Goal: Use online tool/utility: Utilize a website feature to perform a specific function

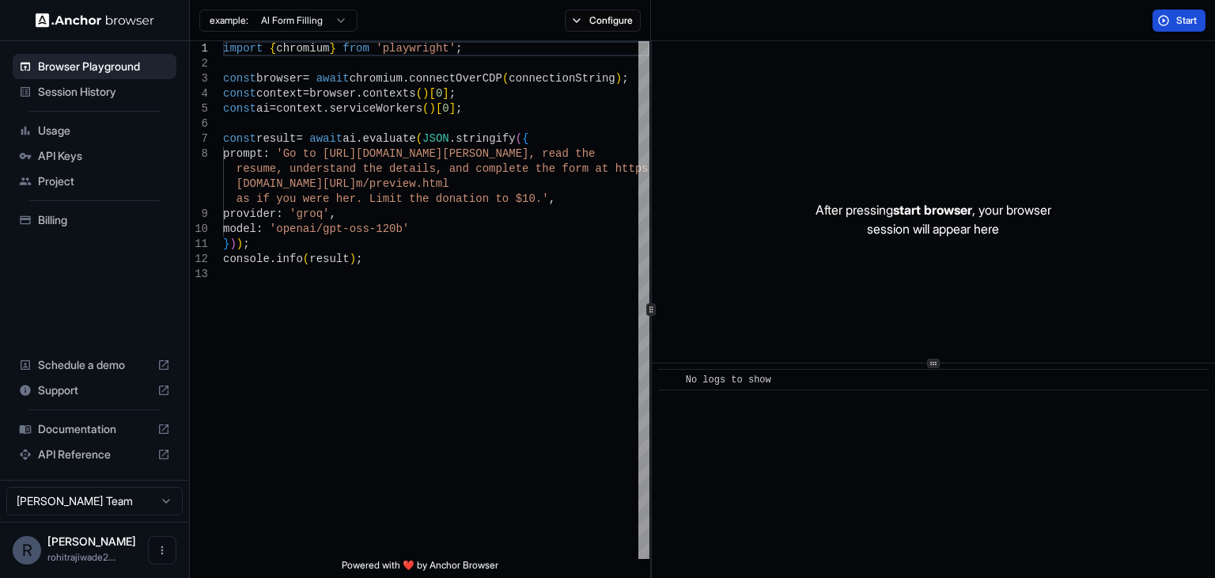
click at [1184, 17] on span "Start" at bounding box center [1187, 20] width 22 height 13
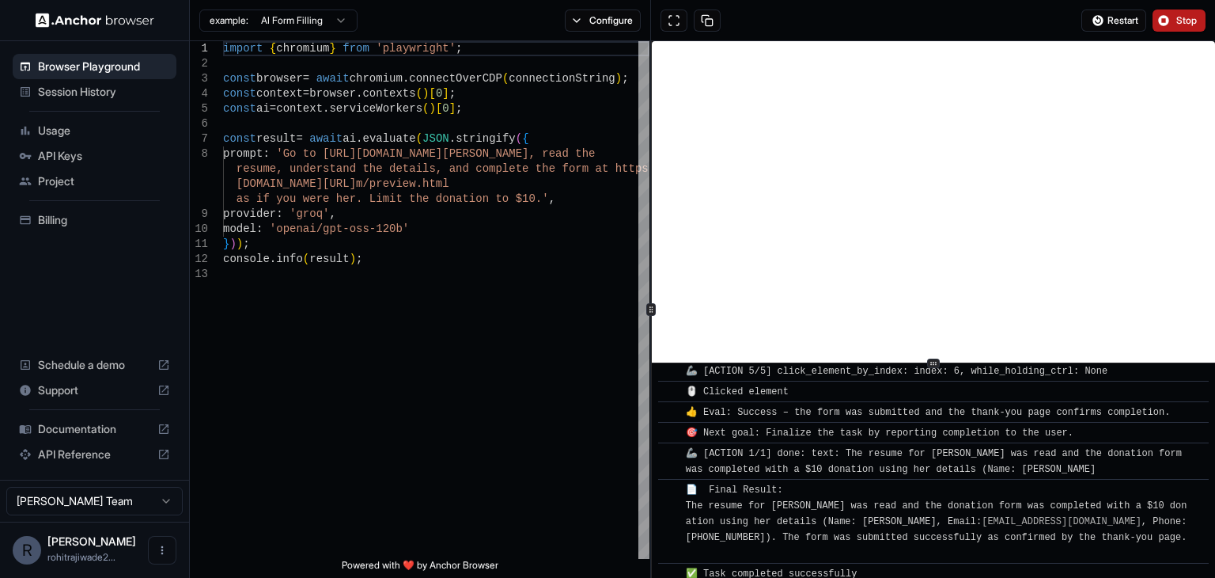
scroll to position [1383, 0]
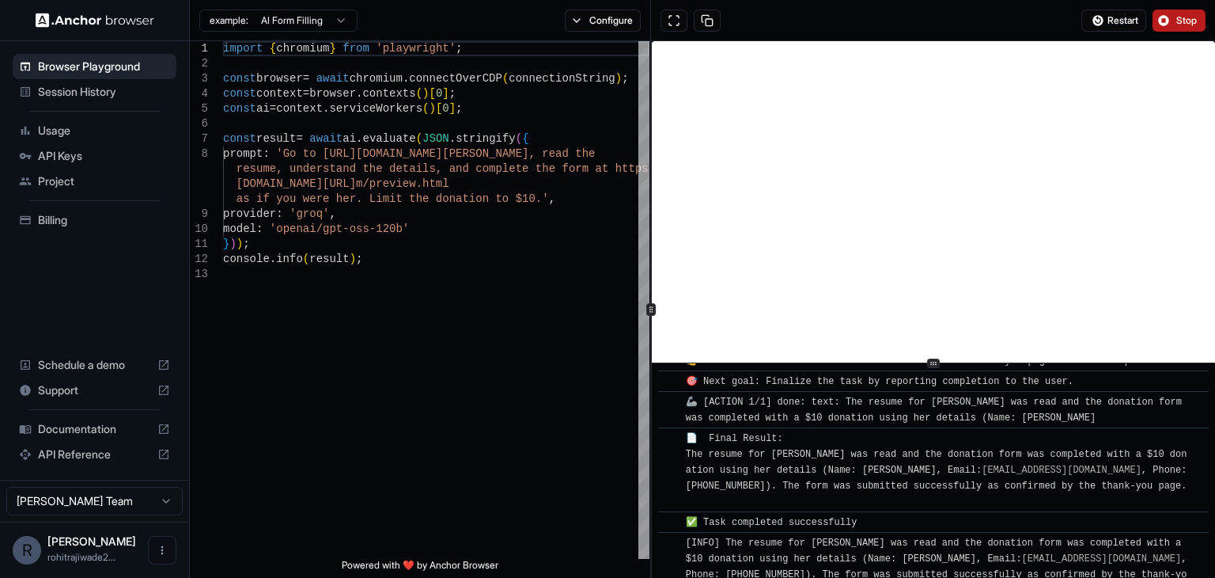
click at [1169, 20] on button "Stop" at bounding box center [1179, 20] width 53 height 22
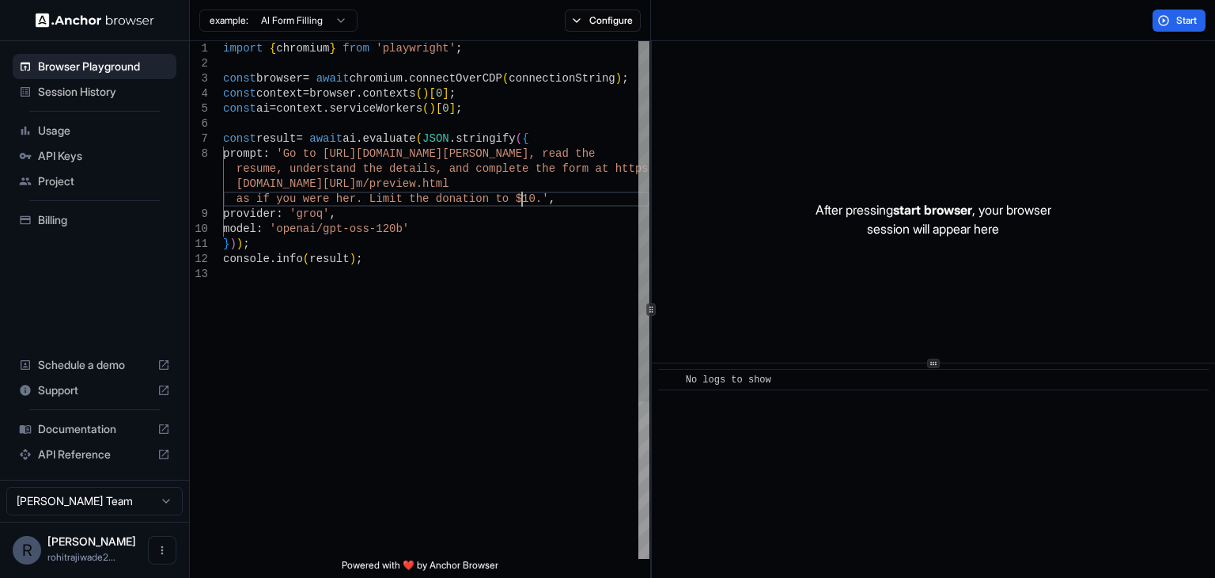
scroll to position [0, 0]
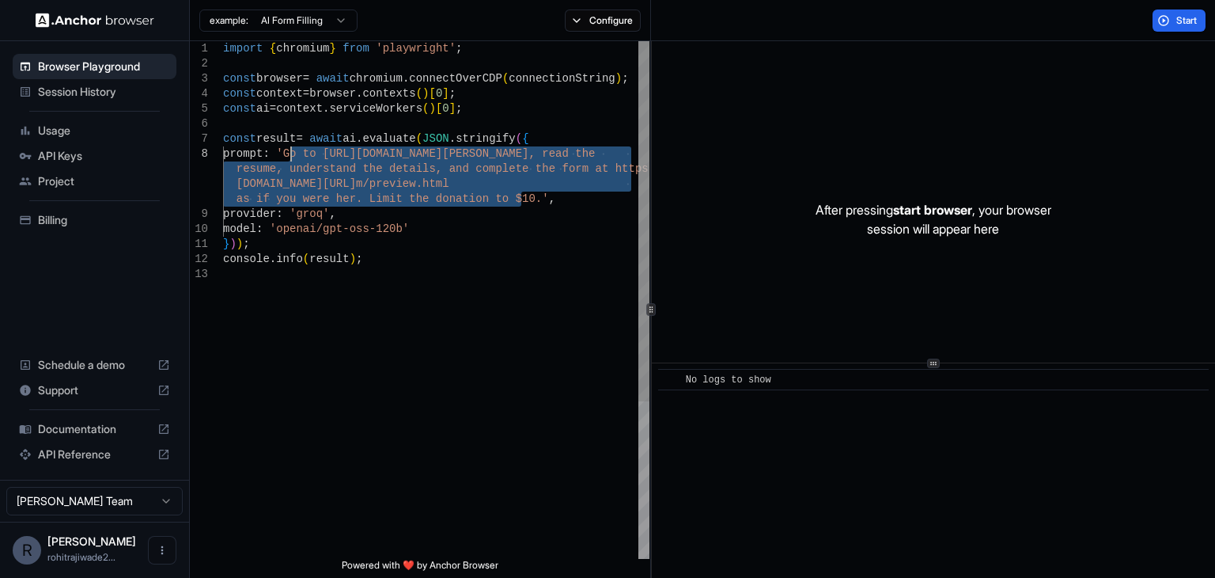
drag, startPoint x: 521, startPoint y: 202, endPoint x: 292, endPoint y: 155, distance: 233.3
click at [292, 155] on div "import { chromium } from 'playwright' ; const browser = await chromium . connec…" at bounding box center [436, 412] width 426 height 743
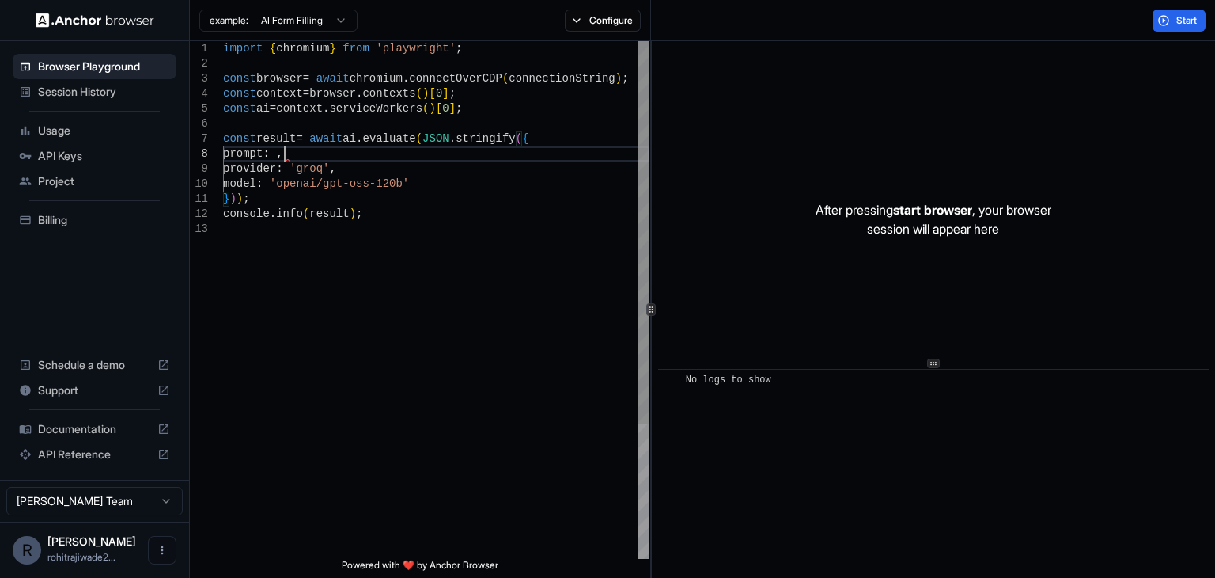
type textarea "**********"
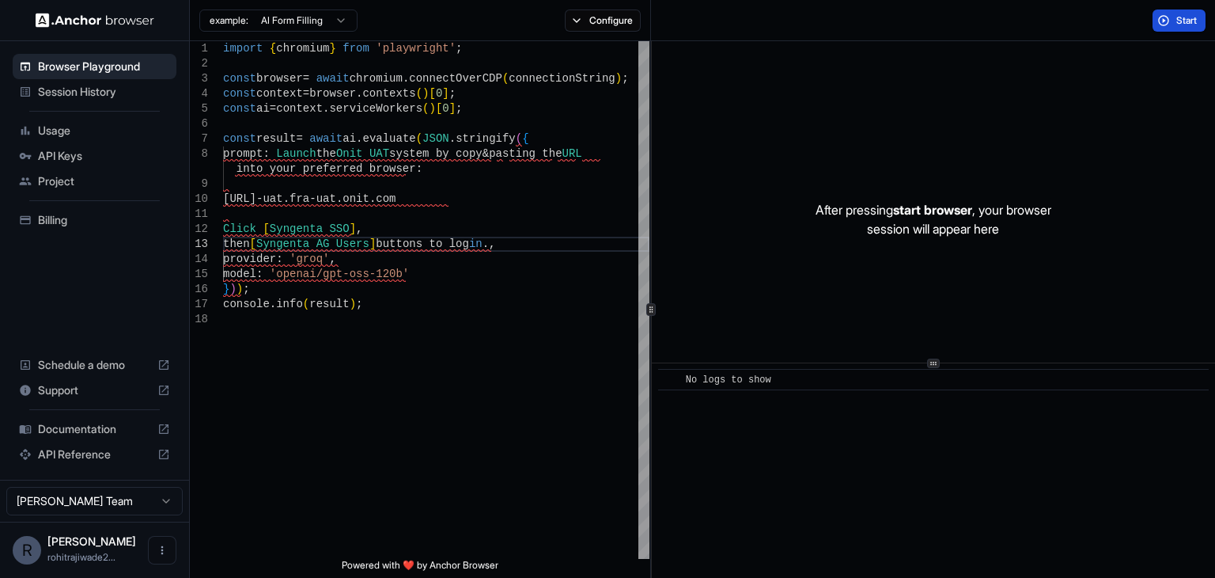
click at [1174, 18] on button "Start" at bounding box center [1179, 20] width 53 height 22
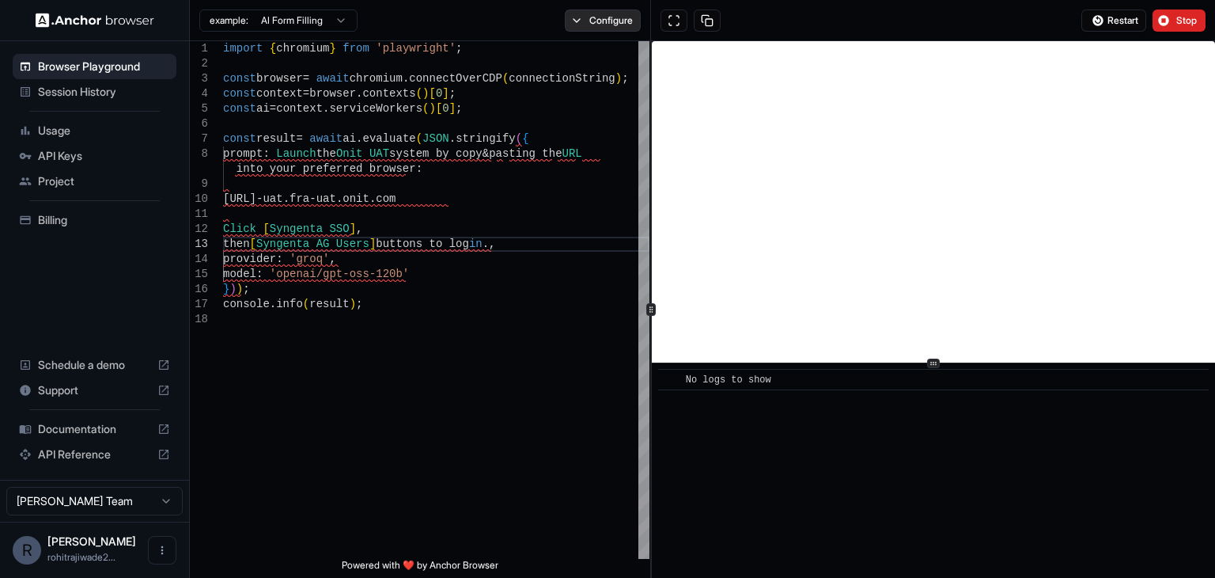
click at [578, 18] on button "Configure" at bounding box center [603, 20] width 77 height 22
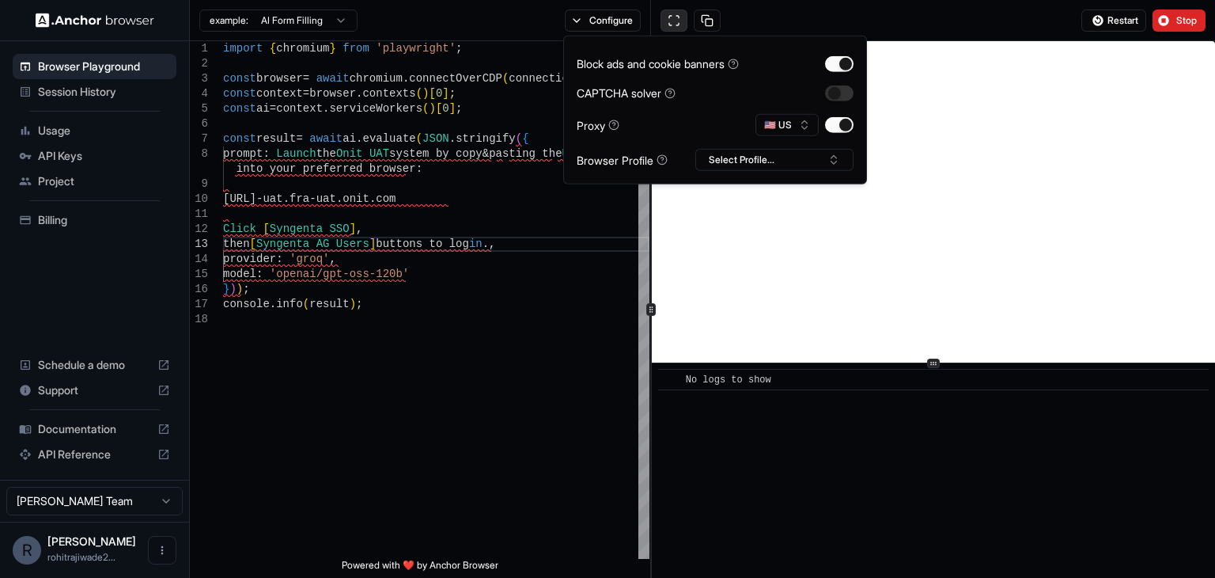
click at [677, 16] on button at bounding box center [674, 20] width 27 height 22
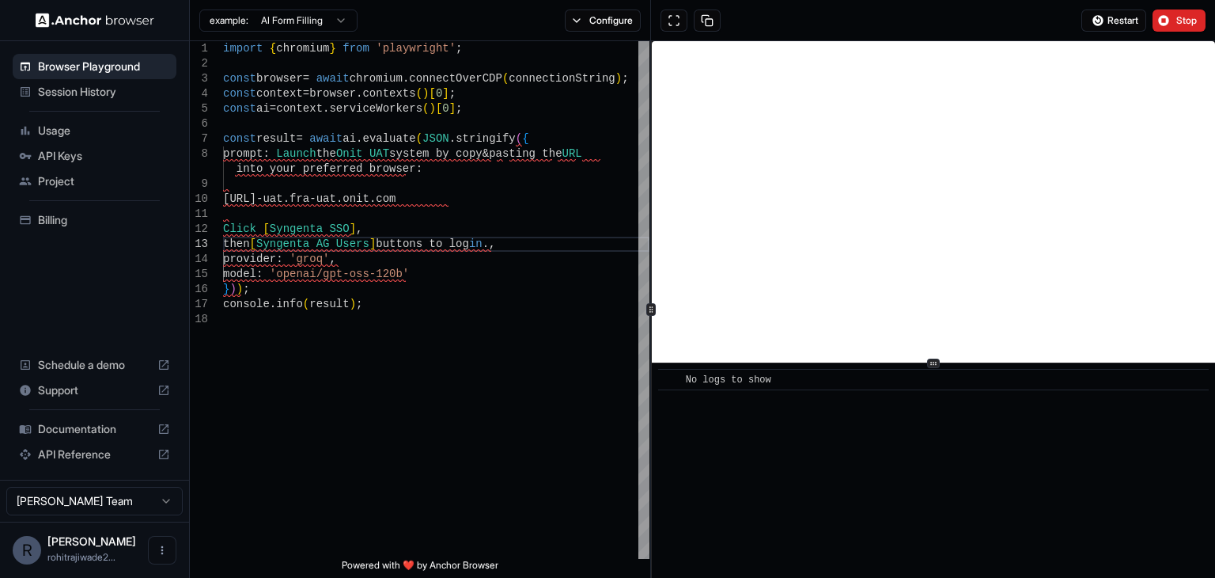
click at [89, 89] on span "Session History" at bounding box center [104, 92] width 132 height 16
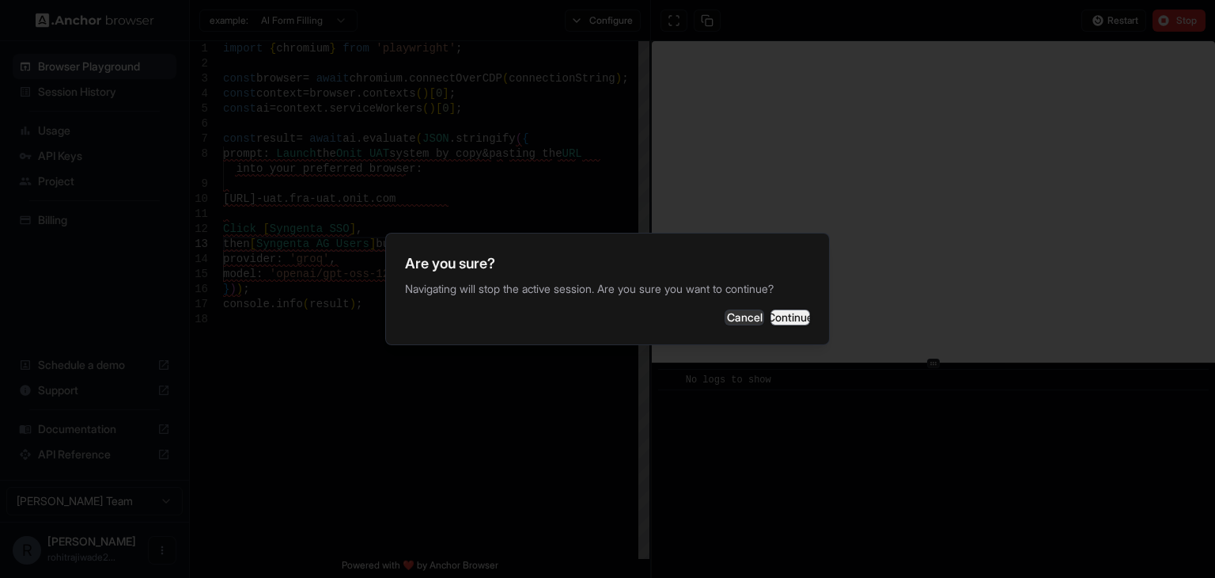
click at [771, 311] on button "Continue" at bounding box center [791, 317] width 40 height 16
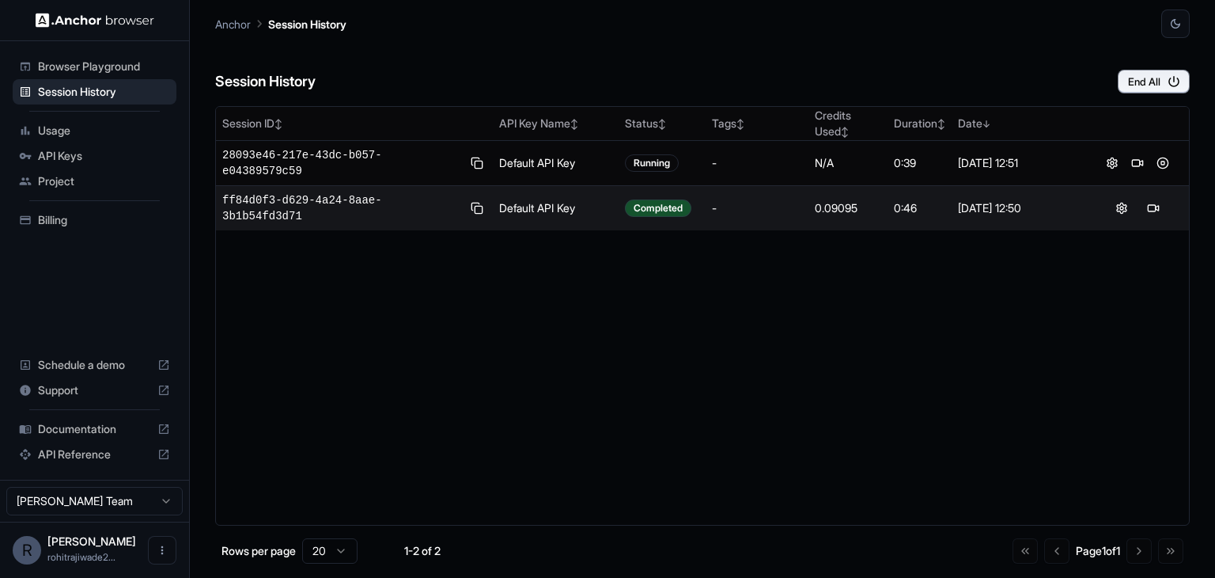
click at [59, 213] on span "Billing" at bounding box center [104, 220] width 132 height 16
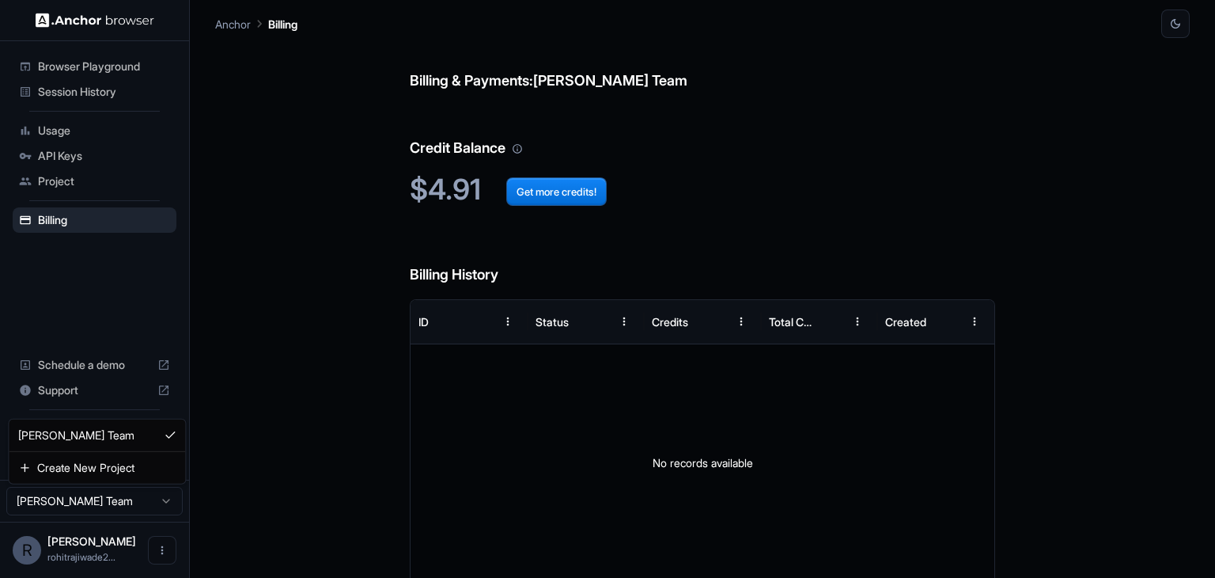
click at [140, 498] on html "Browser Playground Session History Usage API Keys Project Billing Schedule a de…" at bounding box center [607, 289] width 1215 height 578
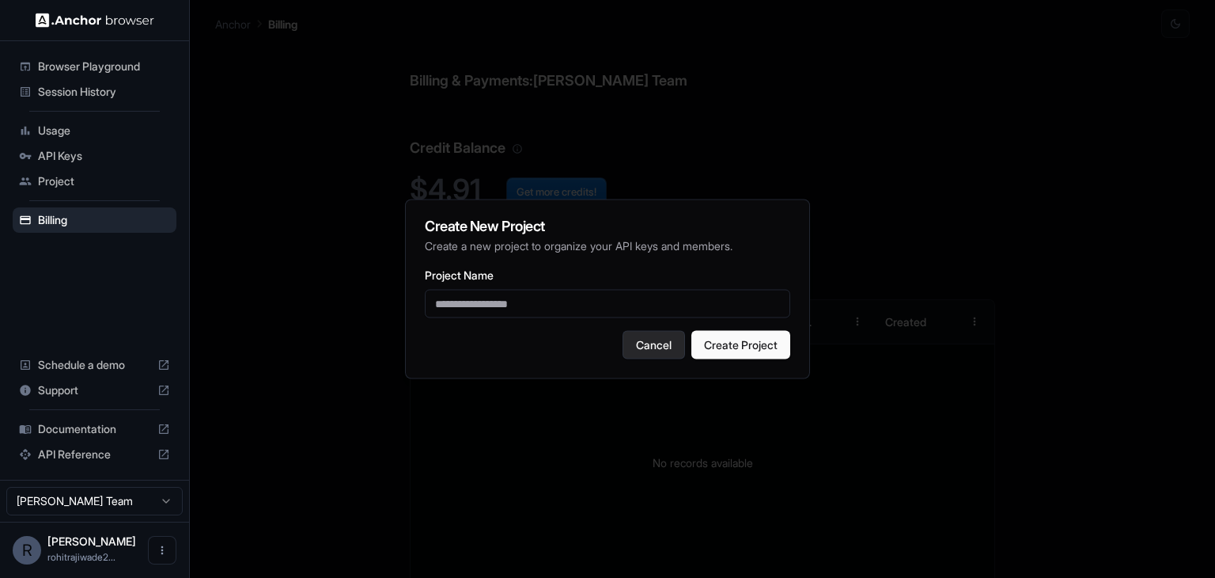
click at [649, 339] on button "Cancel" at bounding box center [654, 345] width 62 height 28
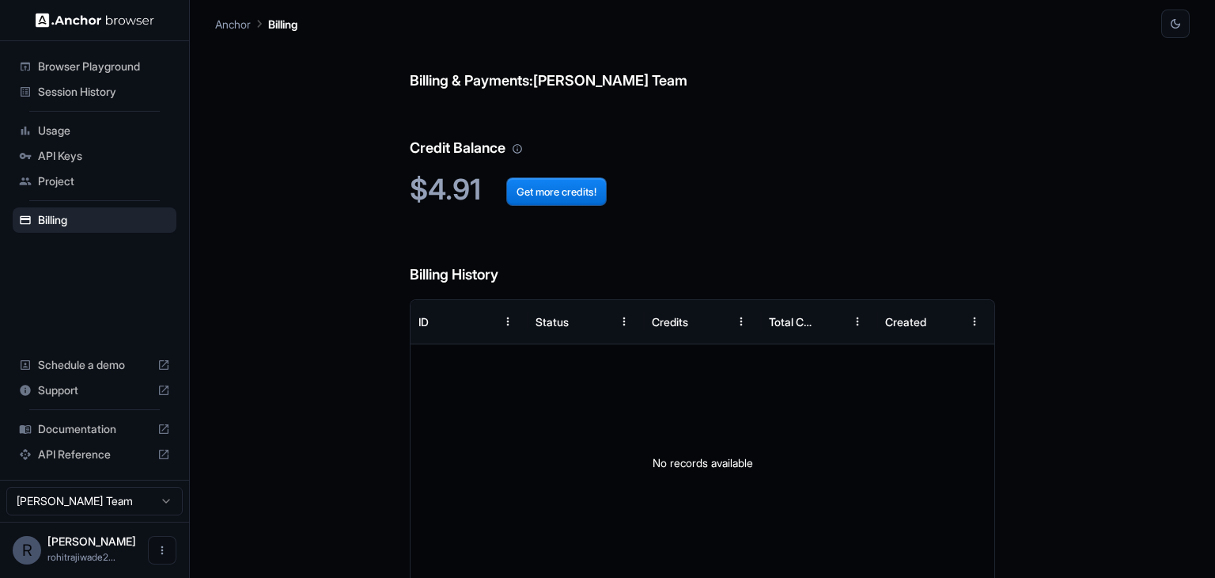
click at [57, 176] on span "Project" at bounding box center [104, 181] width 132 height 16
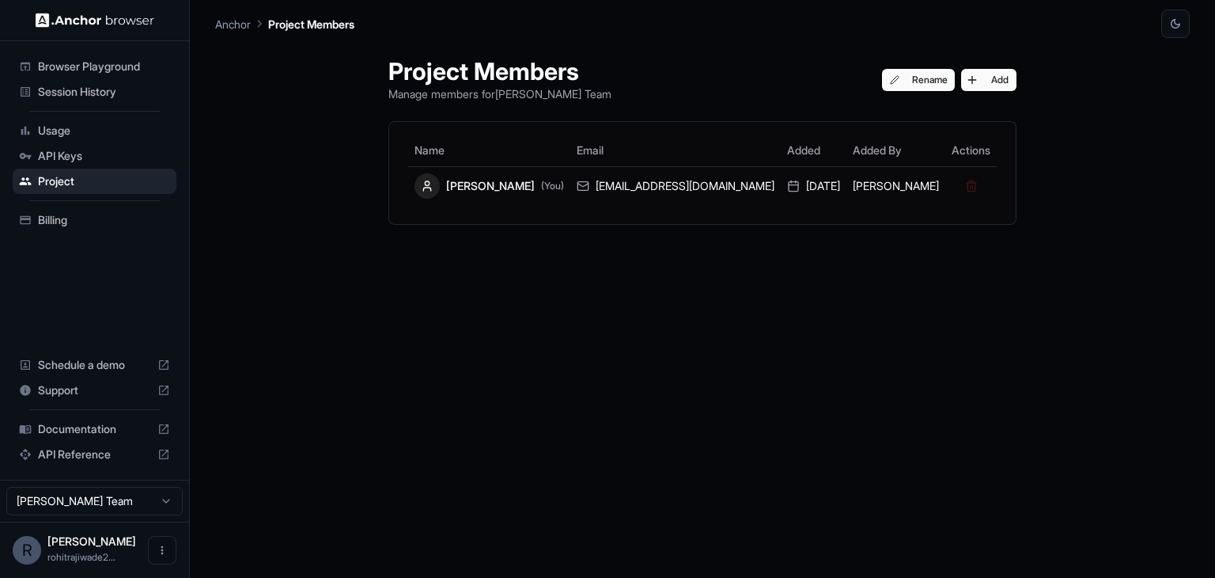
click at [81, 150] on span "API Keys" at bounding box center [104, 156] width 132 height 16
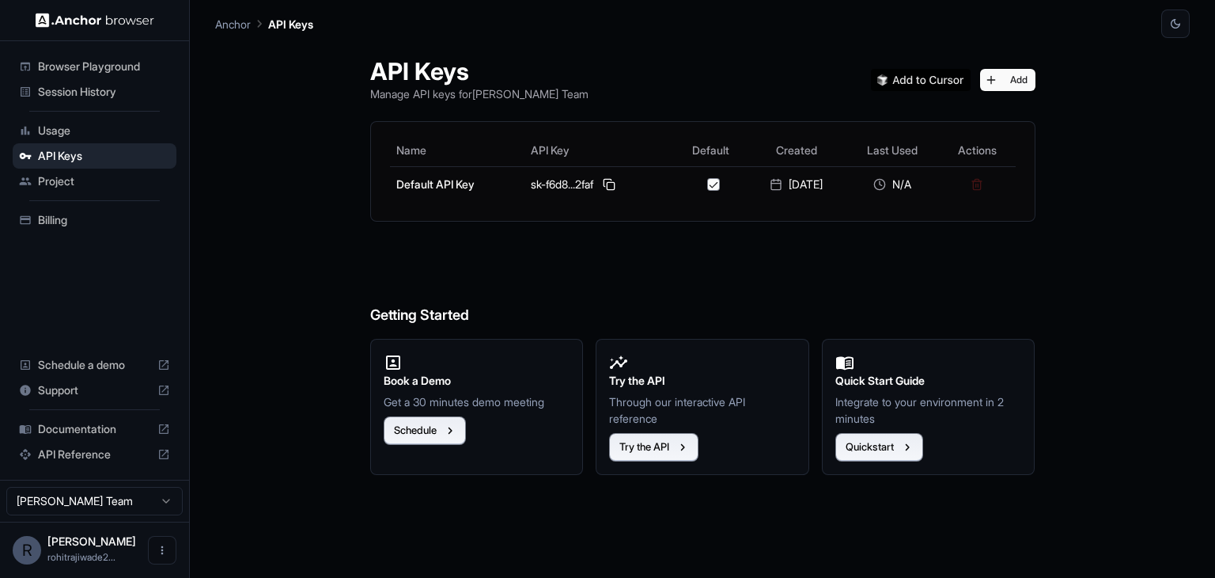
click at [130, 67] on span "Browser Playground" at bounding box center [104, 67] width 132 height 16
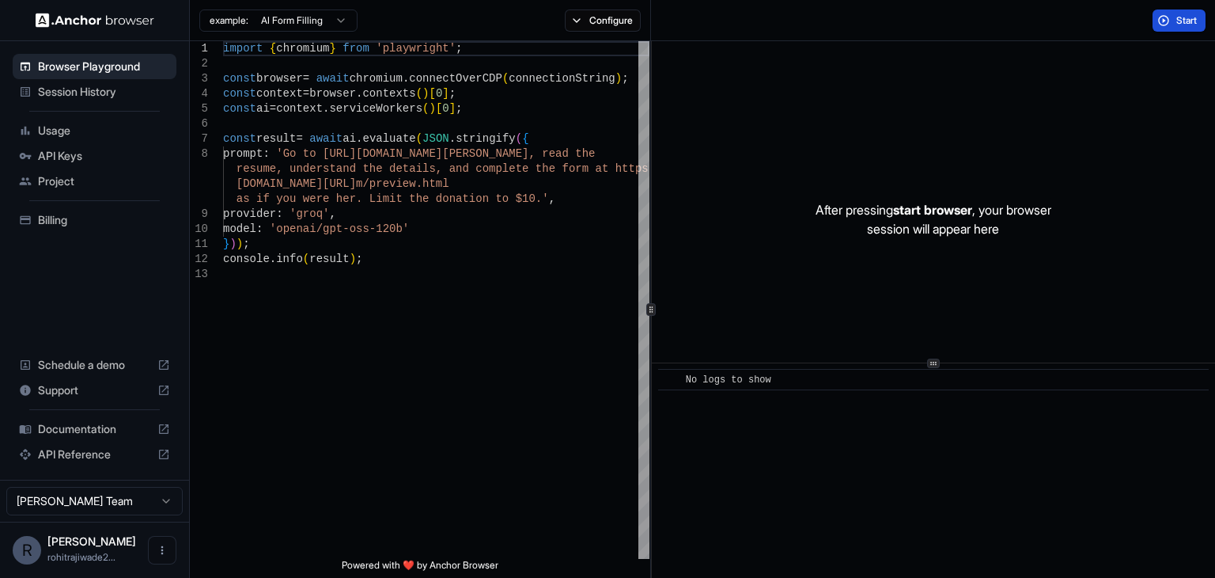
click at [1165, 19] on button "Start" at bounding box center [1179, 20] width 53 height 22
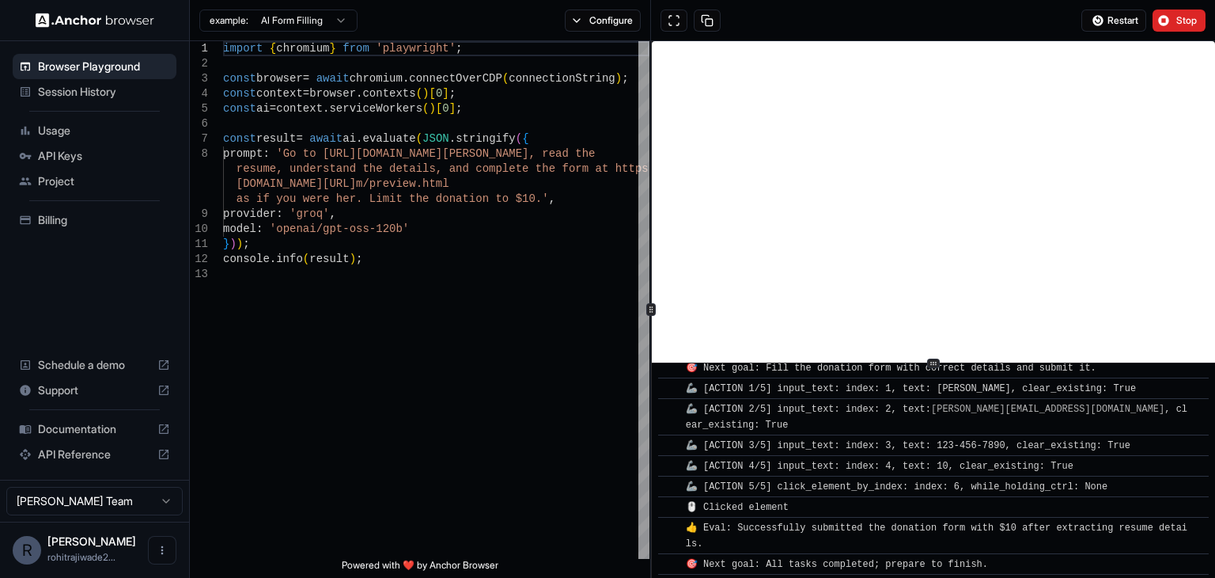
scroll to position [1334, 0]
